Goal: Task Accomplishment & Management: Complete application form

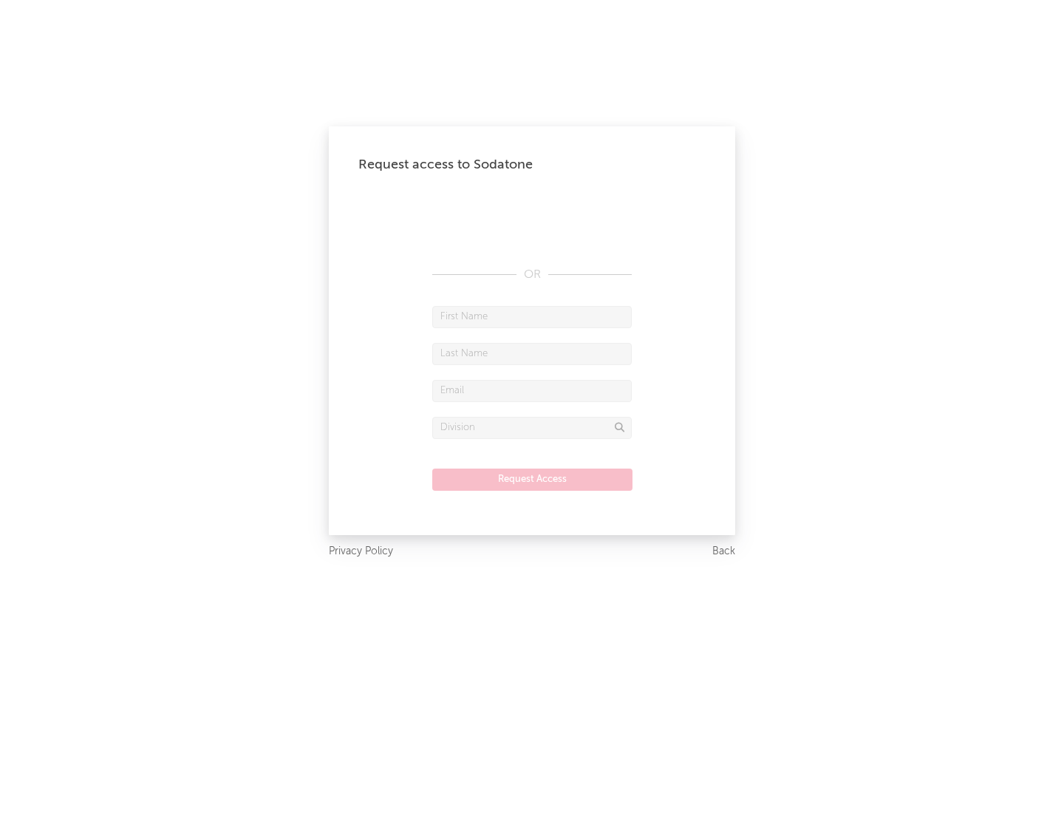
click at [532, 316] on input "text" at bounding box center [532, 317] width 200 height 22
type input "[PERSON_NAME]"
click at [532, 353] on input "text" at bounding box center [532, 354] width 200 height 22
type input "[PERSON_NAME]"
click at [532, 390] on input "text" at bounding box center [532, 391] width 200 height 22
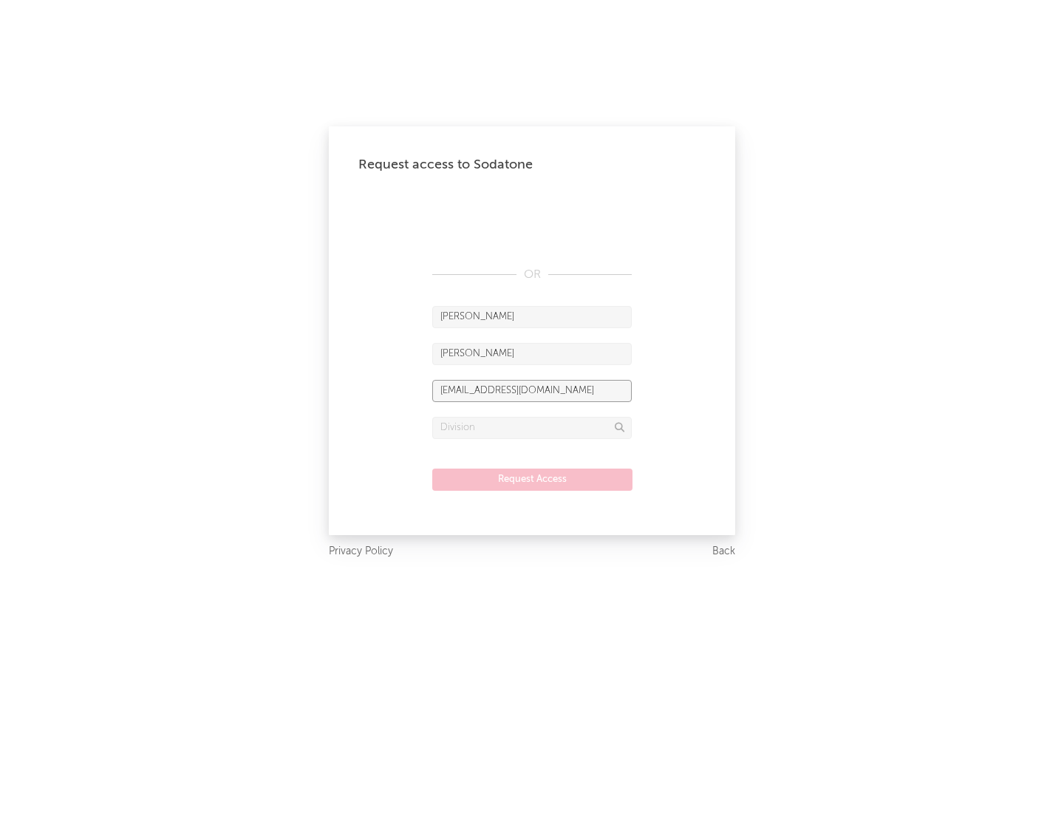
type input "[EMAIL_ADDRESS][DOMAIN_NAME]"
click at [532, 427] on input "text" at bounding box center [532, 428] width 200 height 22
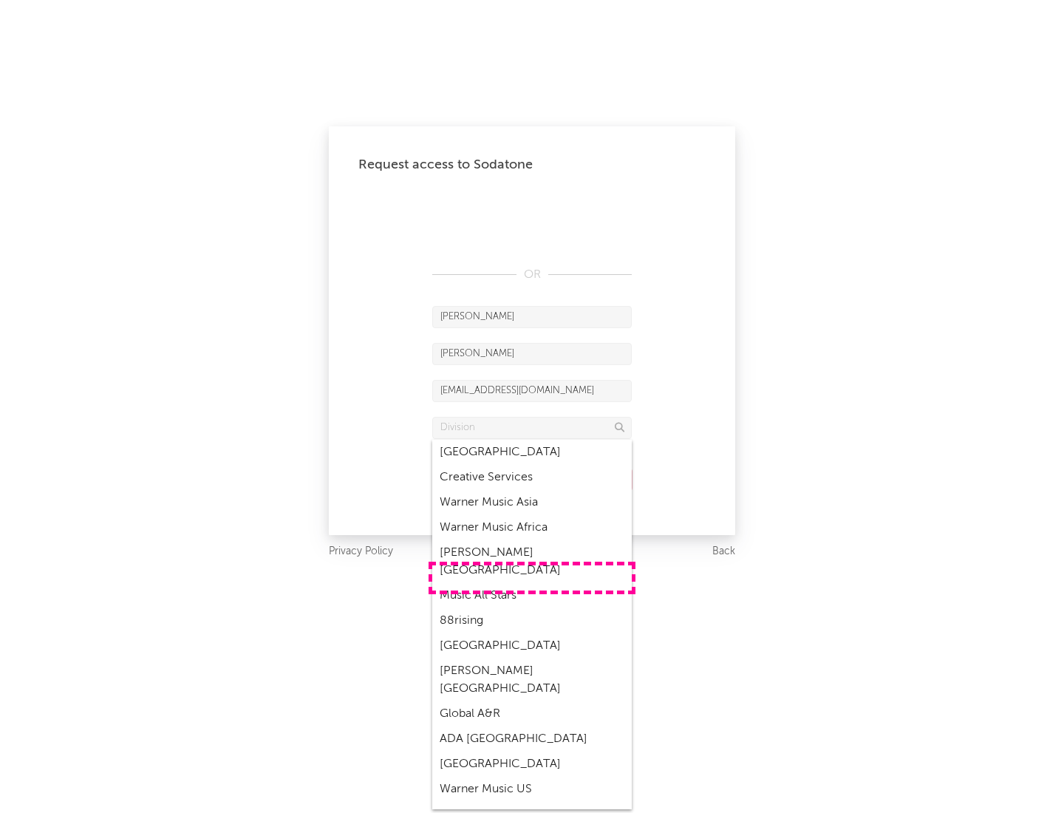
click at [532, 583] on div "Music All Stars" at bounding box center [532, 595] width 200 height 25
type input "Music All Stars"
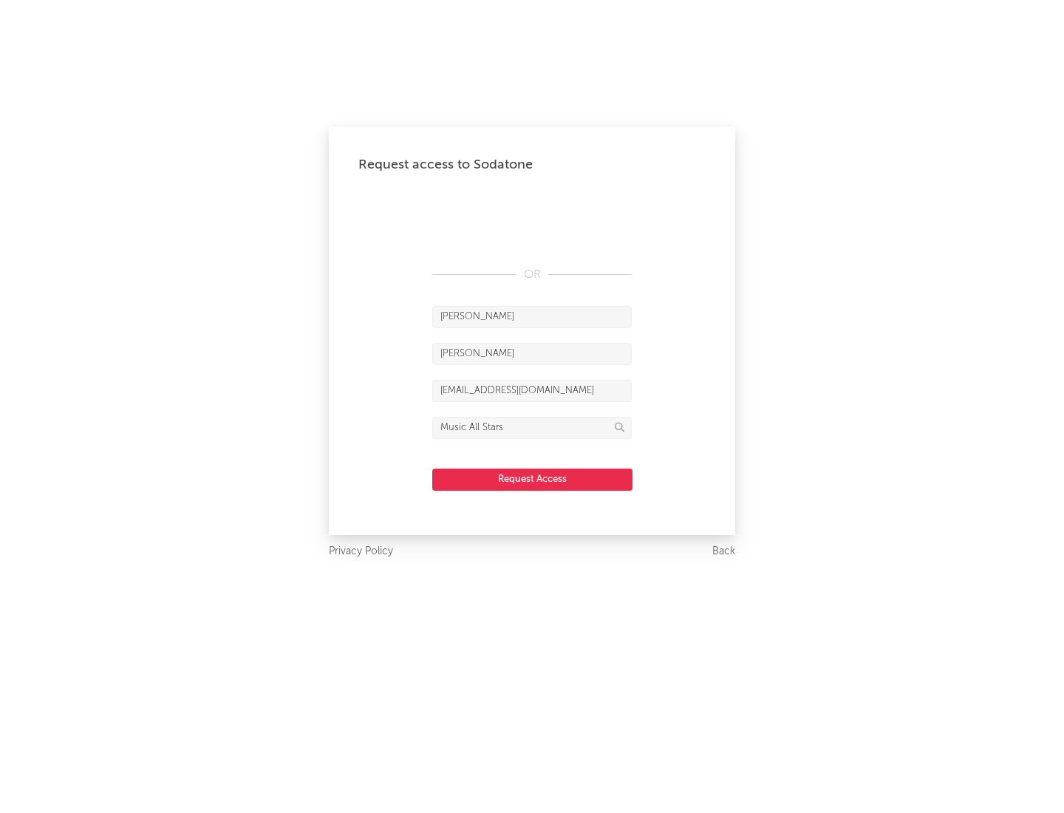
click at [532, 479] on button "Request Access" at bounding box center [532, 480] width 200 height 22
